Goal: Task Accomplishment & Management: Complete application form

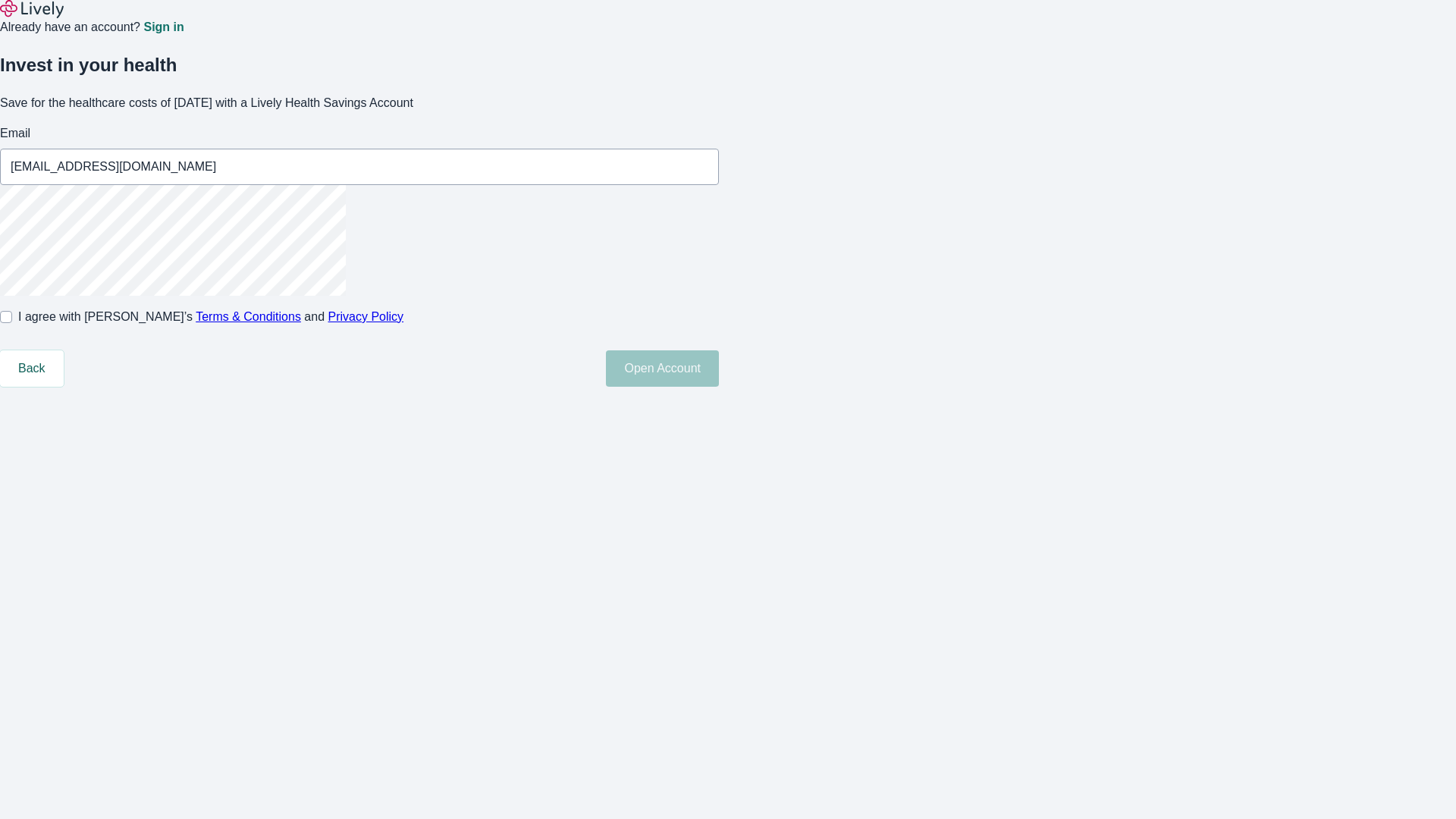
click at [12, 323] on input "I agree with Lively’s Terms & Conditions and Privacy Policy" at bounding box center [6, 317] width 12 height 12
checkbox input "true"
click at [719, 387] on button "Open Account" at bounding box center [662, 368] width 113 height 37
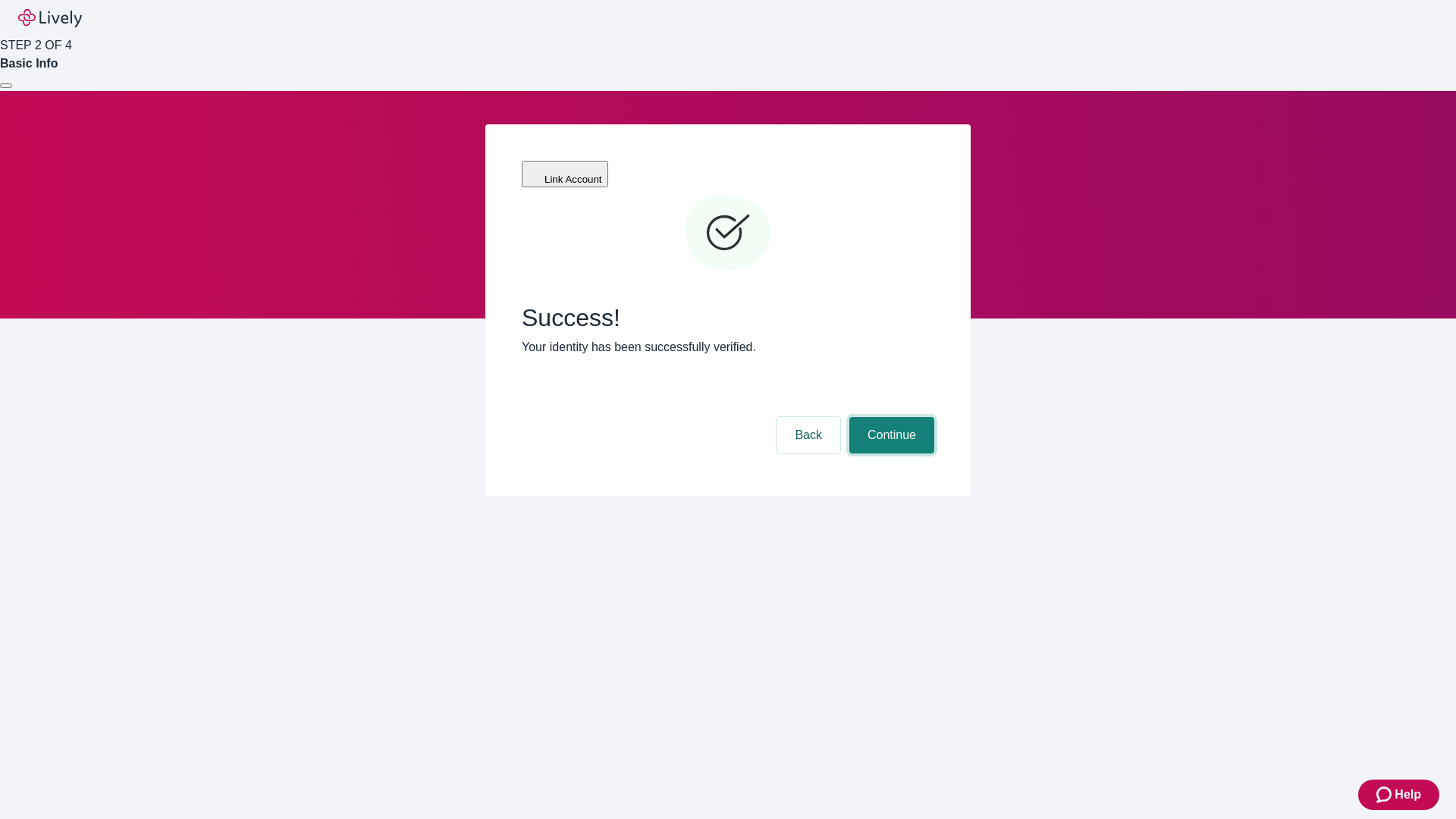
click at [890, 417] on button "Continue" at bounding box center [891, 435] width 85 height 37
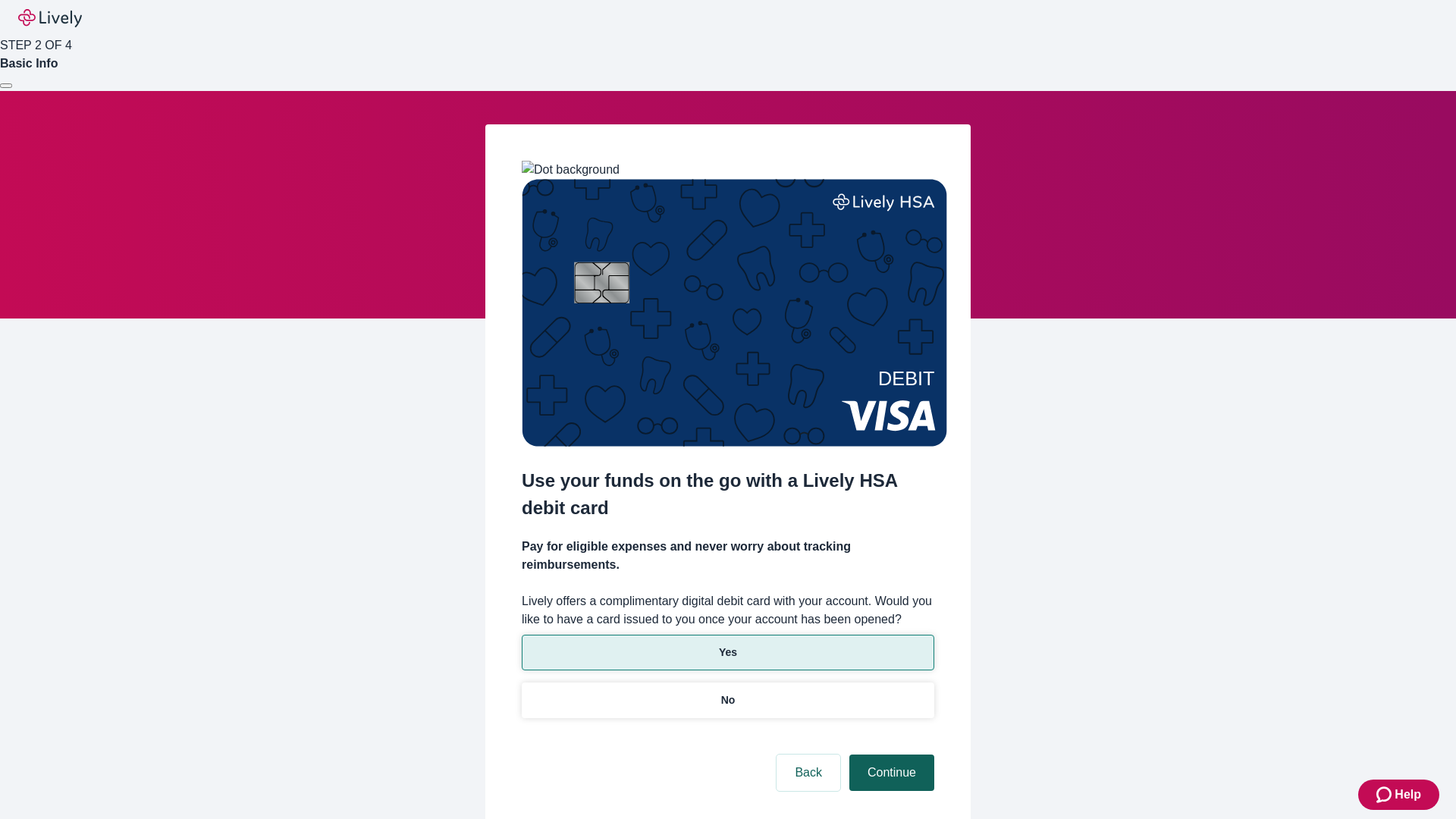
click at [727, 645] on p "Yes" at bounding box center [727, 652] width 18 height 16
click at [890, 754] on button "Continue" at bounding box center [891, 772] width 85 height 37
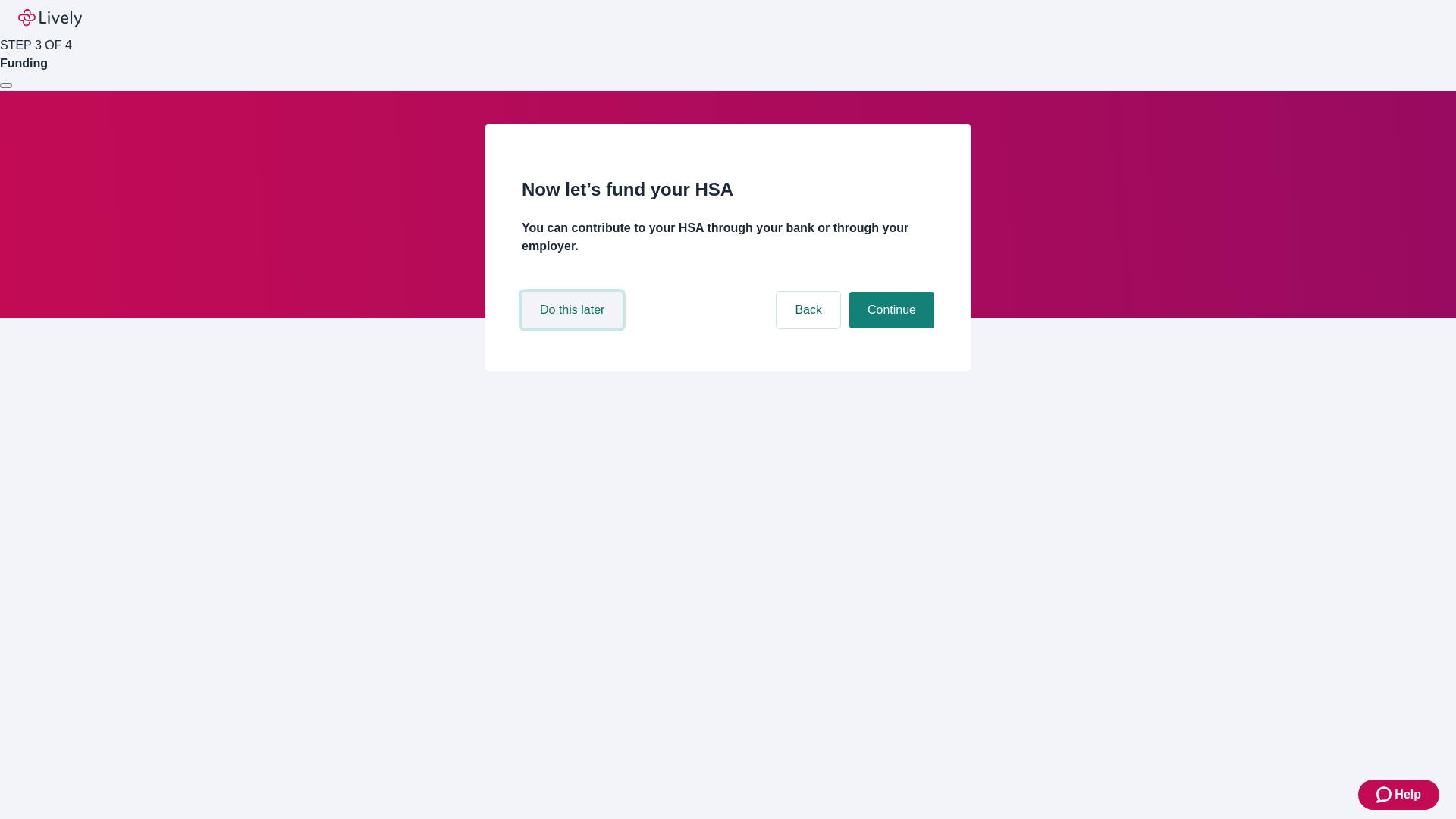
click at [574, 328] on button "Do this later" at bounding box center [572, 310] width 101 height 37
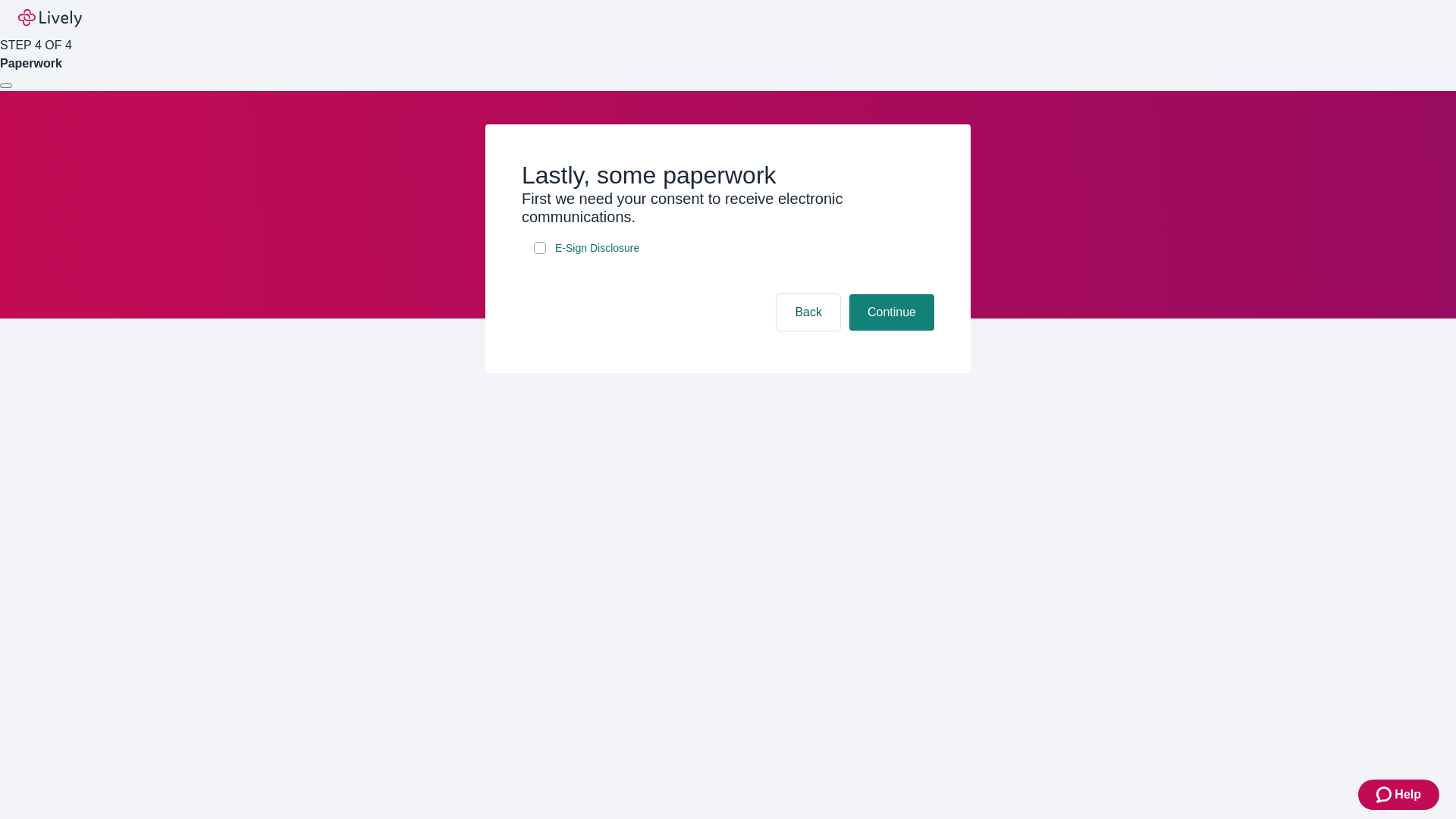
click at [540, 254] on input "E-Sign Disclosure" at bounding box center [540, 247] width 12 height 12
checkbox input "true"
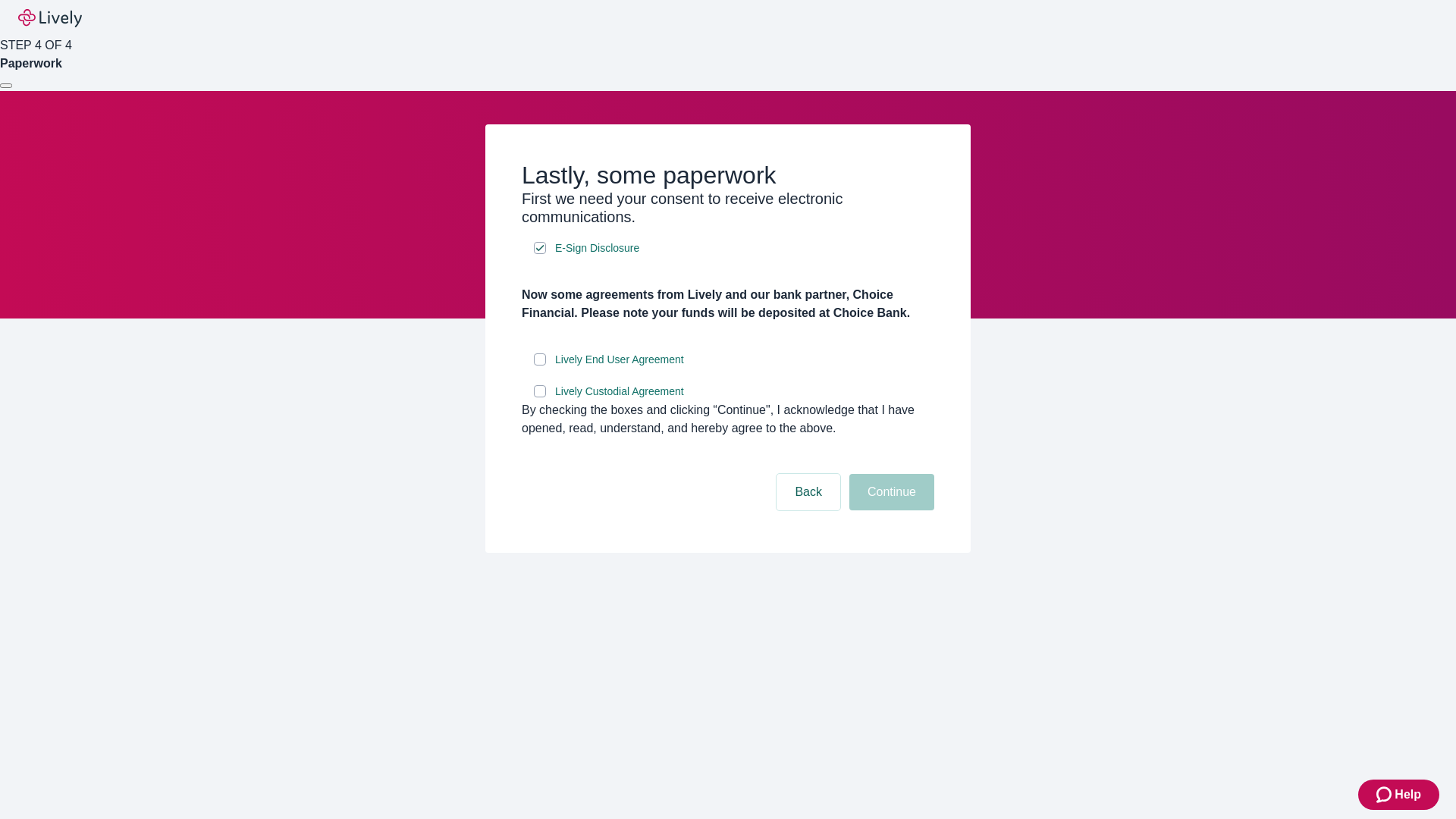
click at [540, 366] on input "Lively End User Agreement" at bounding box center [540, 359] width 12 height 12
checkbox input "true"
click at [540, 397] on input "Lively Custodial Agreement" at bounding box center [540, 391] width 12 height 12
checkbox input "true"
click at [890, 510] on button "Continue" at bounding box center [891, 492] width 85 height 37
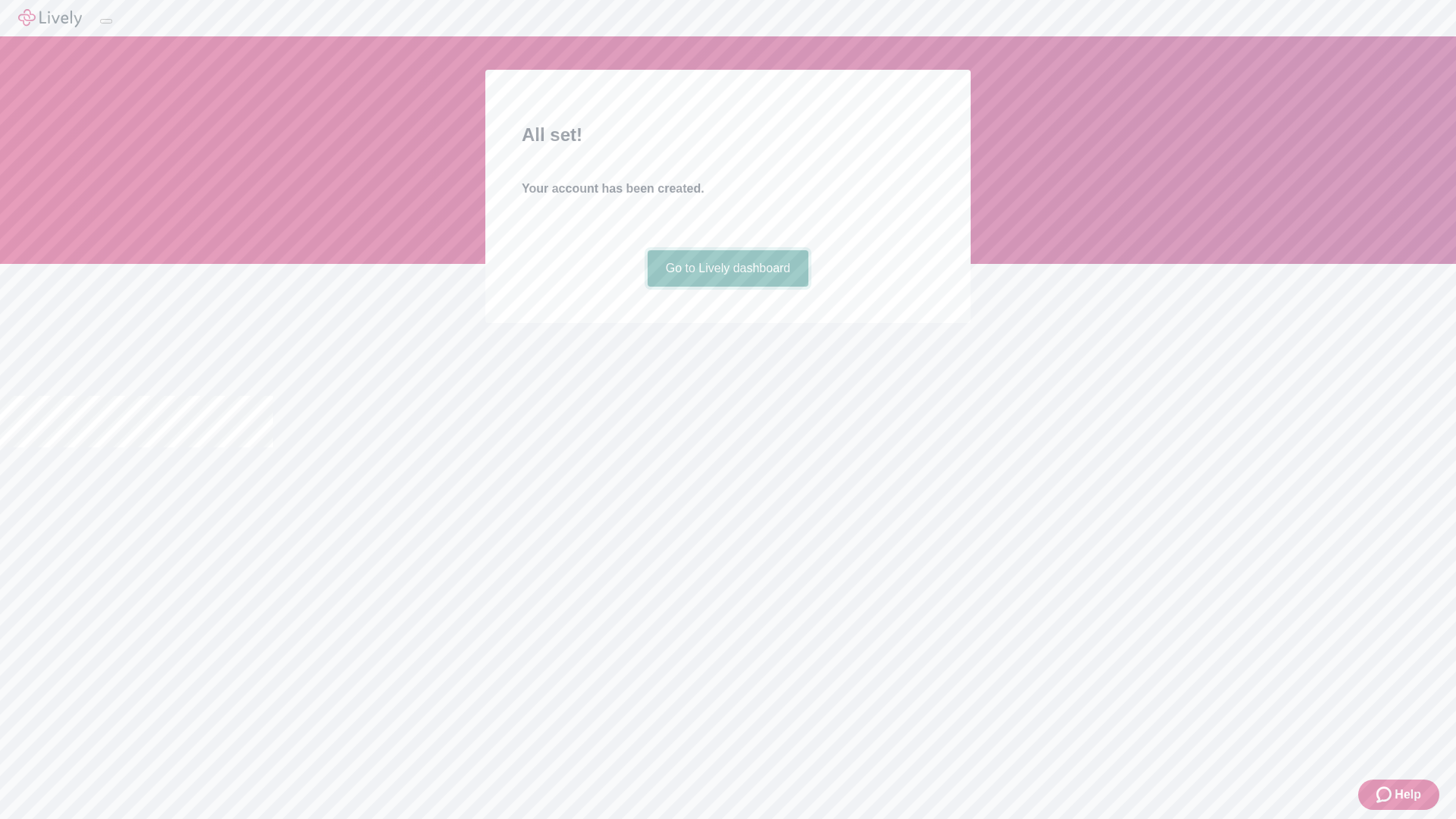
click at [727, 287] on link "Go to Lively dashboard" at bounding box center [728, 268] width 162 height 37
